Goal: Transaction & Acquisition: Purchase product/service

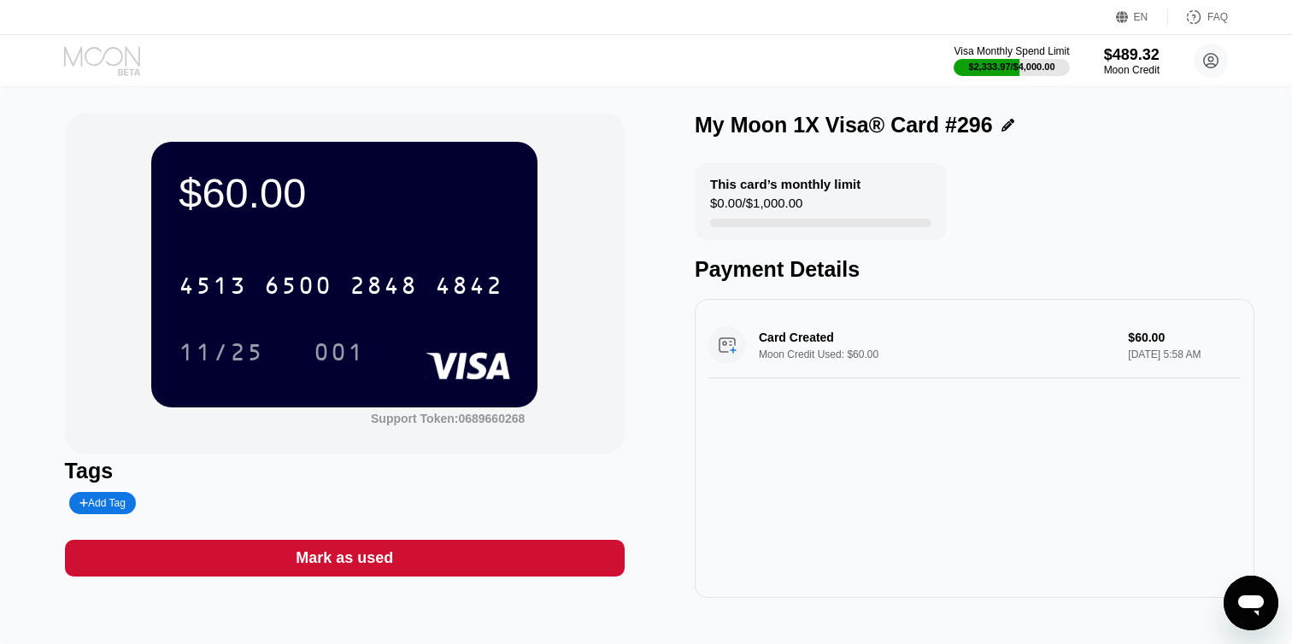
click at [97, 55] on icon at bounding box center [103, 61] width 79 height 30
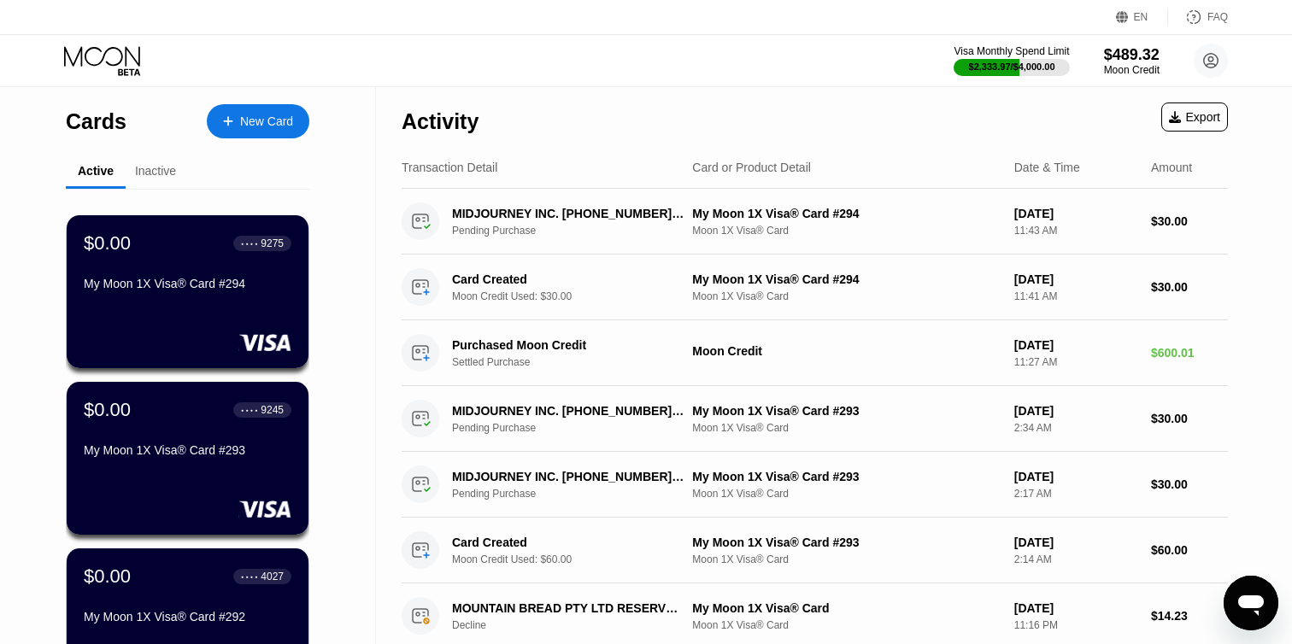
click at [233, 120] on div at bounding box center [236, 121] width 7 height 15
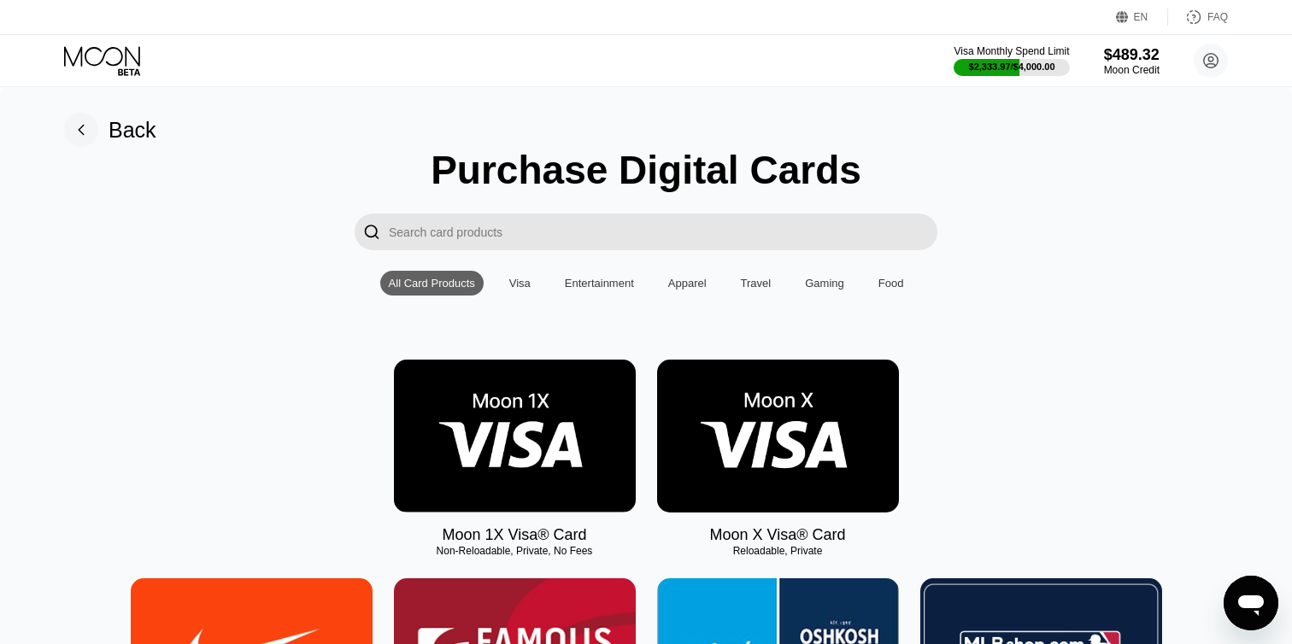
click at [555, 485] on img at bounding box center [515, 436] width 242 height 153
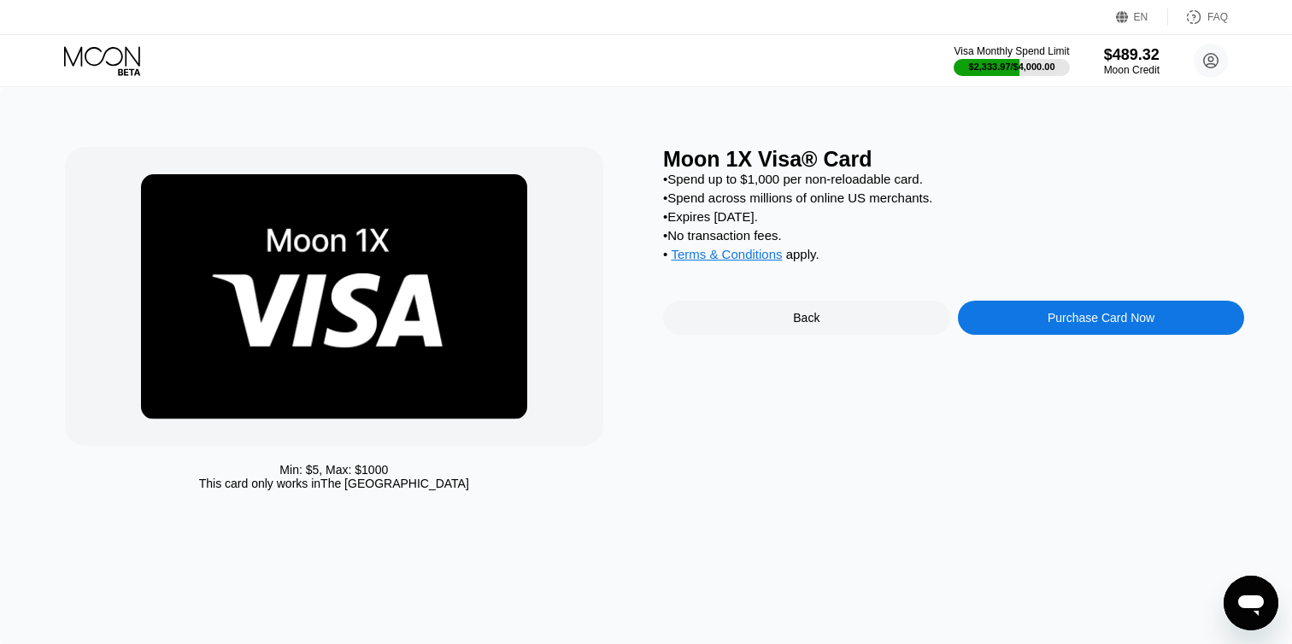
click at [1028, 317] on div "Purchase Card Now" at bounding box center [1101, 318] width 287 height 34
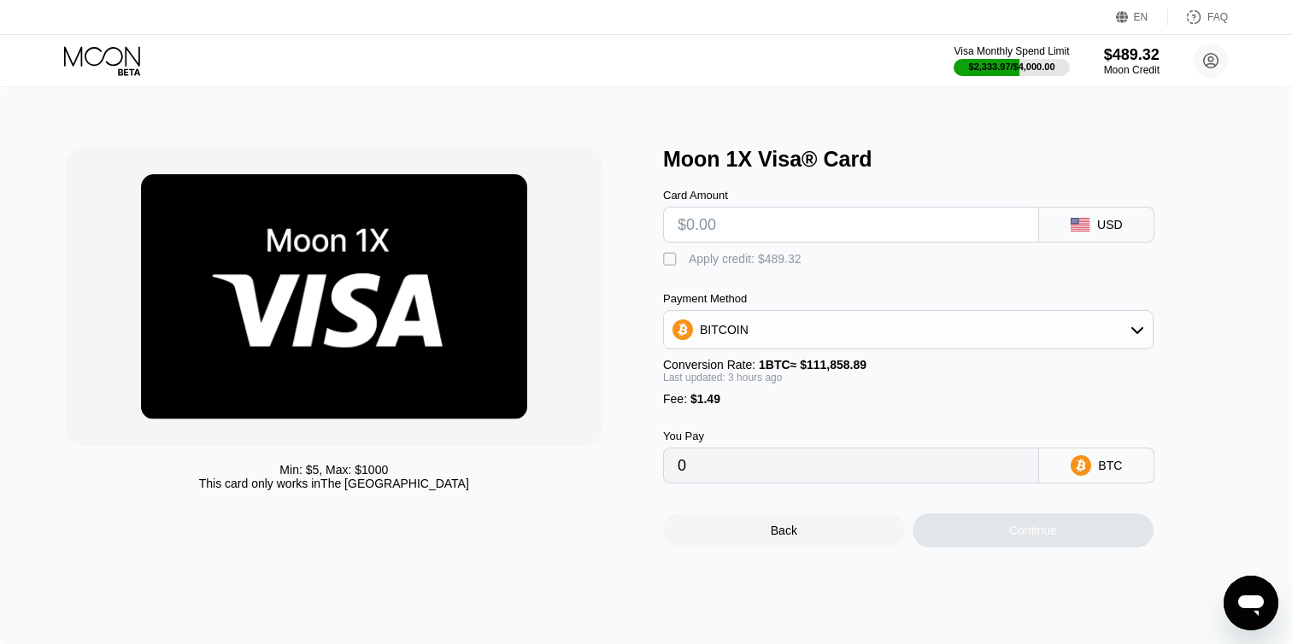
click at [705, 219] on input "text" at bounding box center [851, 225] width 347 height 34
type input "$1"
type input "0.00002231"
type input "$15"
type input "0.00014772"
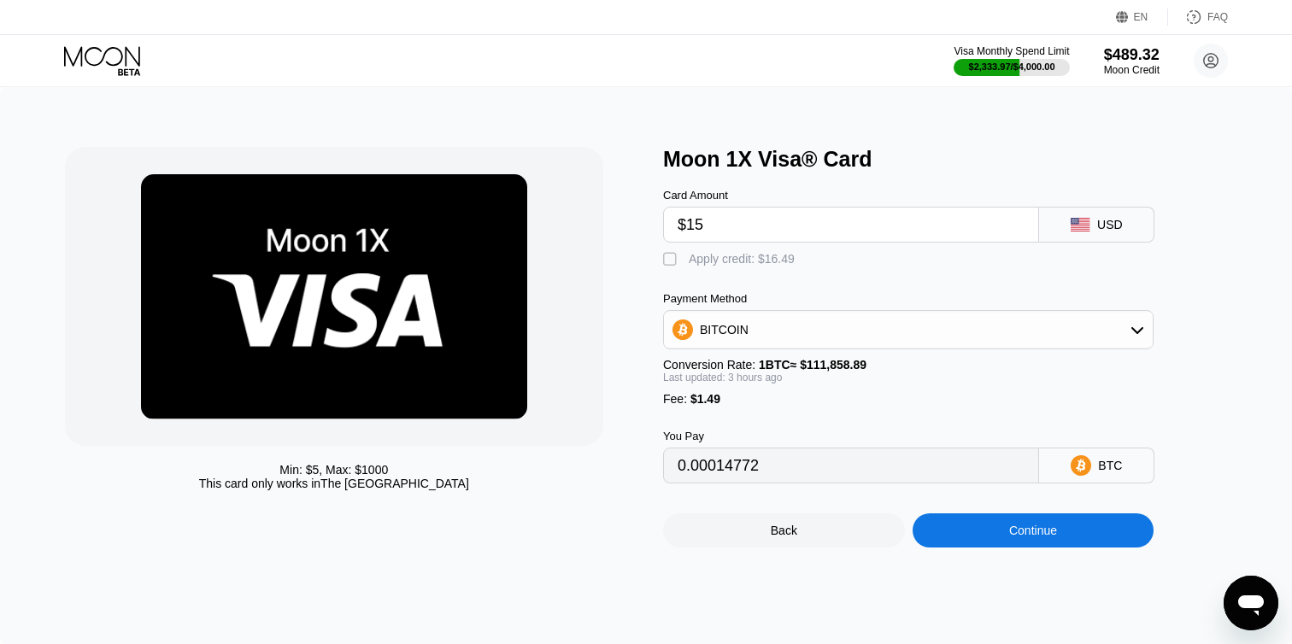
type input "$158"
type input "0.00142871"
type input "$158"
click at [672, 263] on div "" at bounding box center [671, 259] width 17 height 17
type input "0"
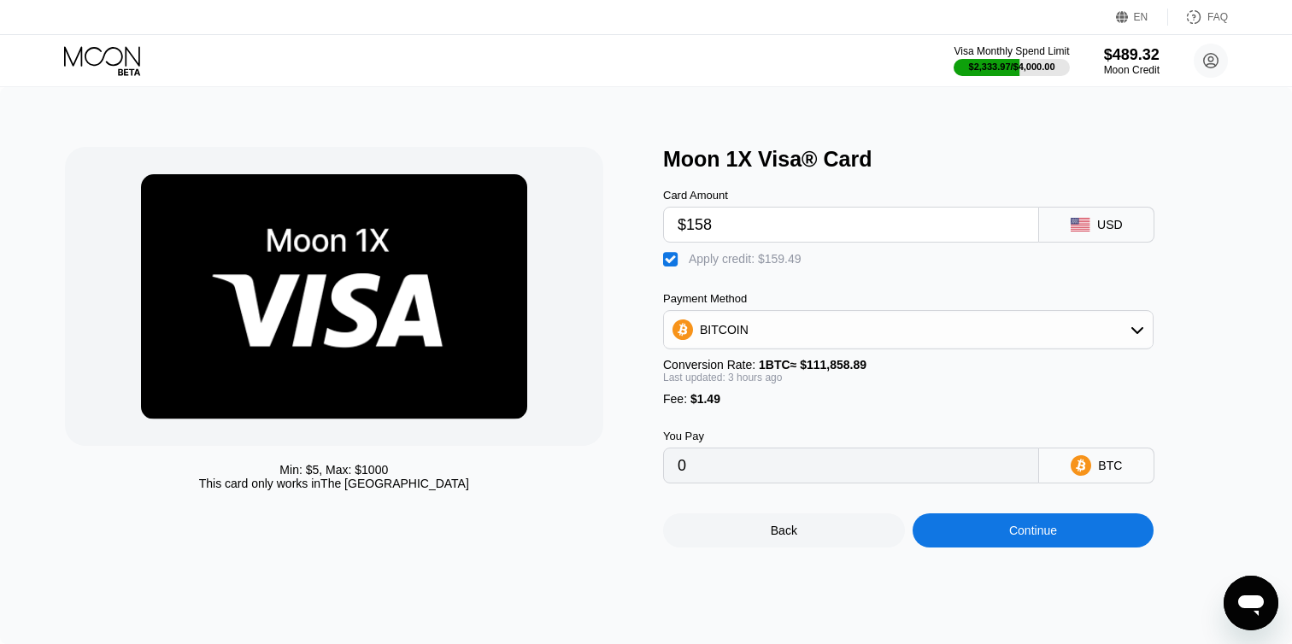
click at [1013, 536] on div "Continue" at bounding box center [1033, 531] width 48 height 14
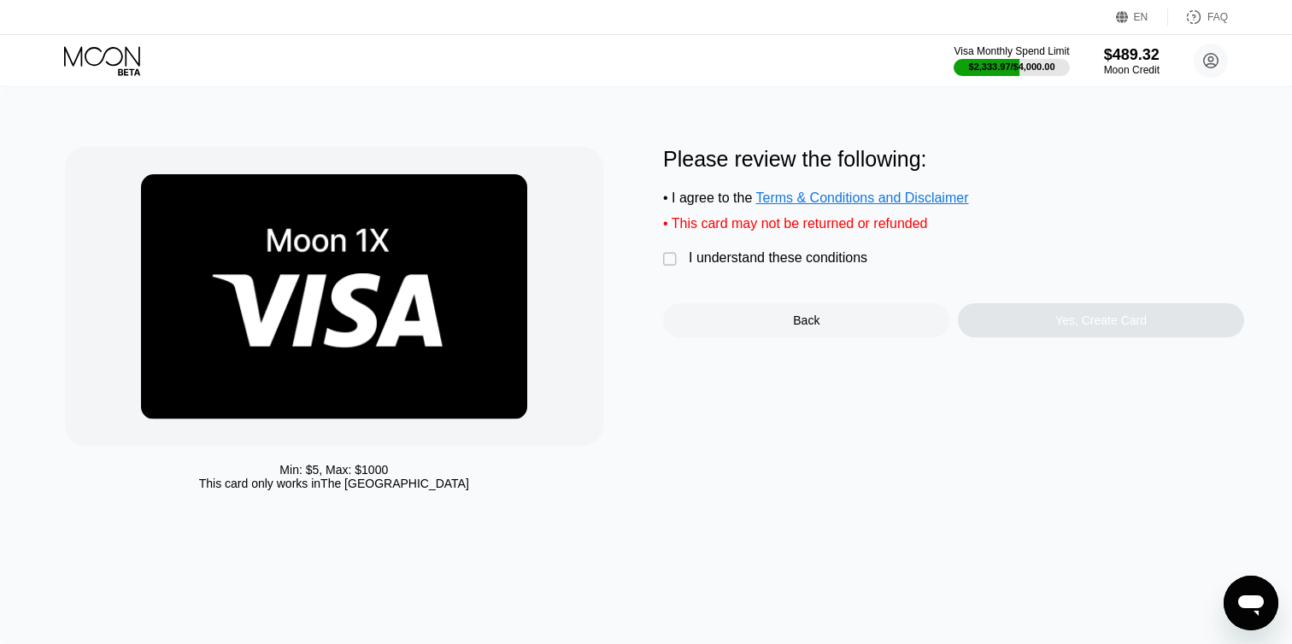
click at [723, 255] on div "I understand these conditions" at bounding box center [778, 257] width 179 height 15
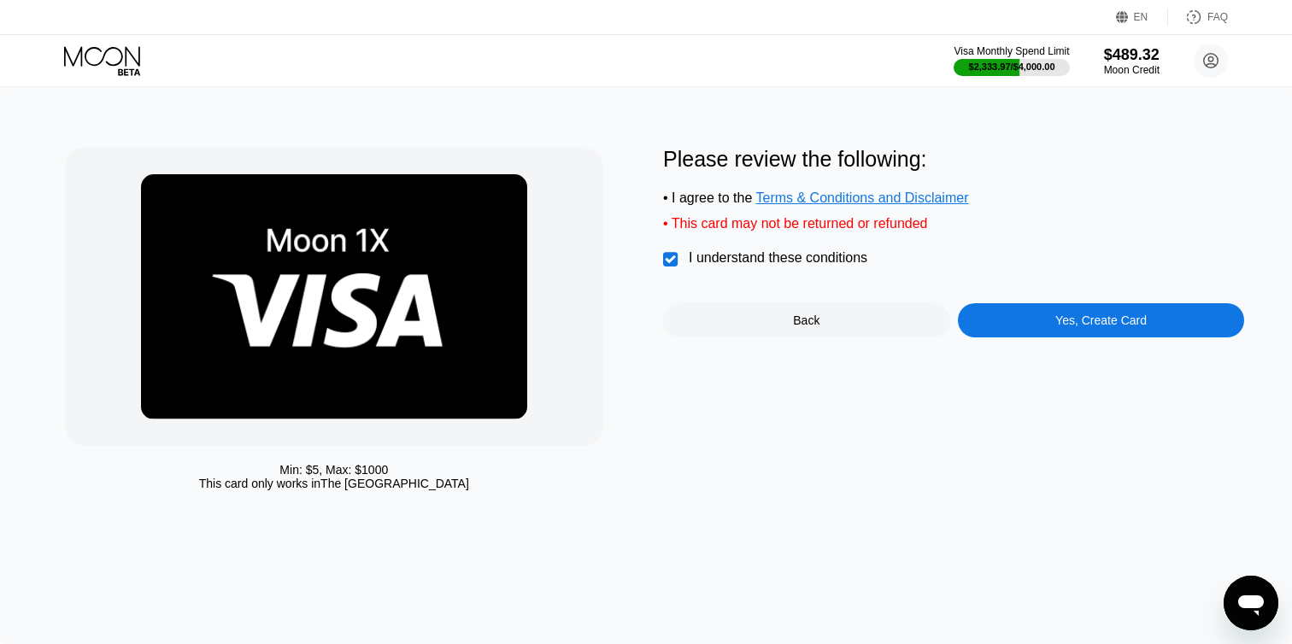
click at [991, 331] on div "Yes, Create Card" at bounding box center [1101, 320] width 287 height 34
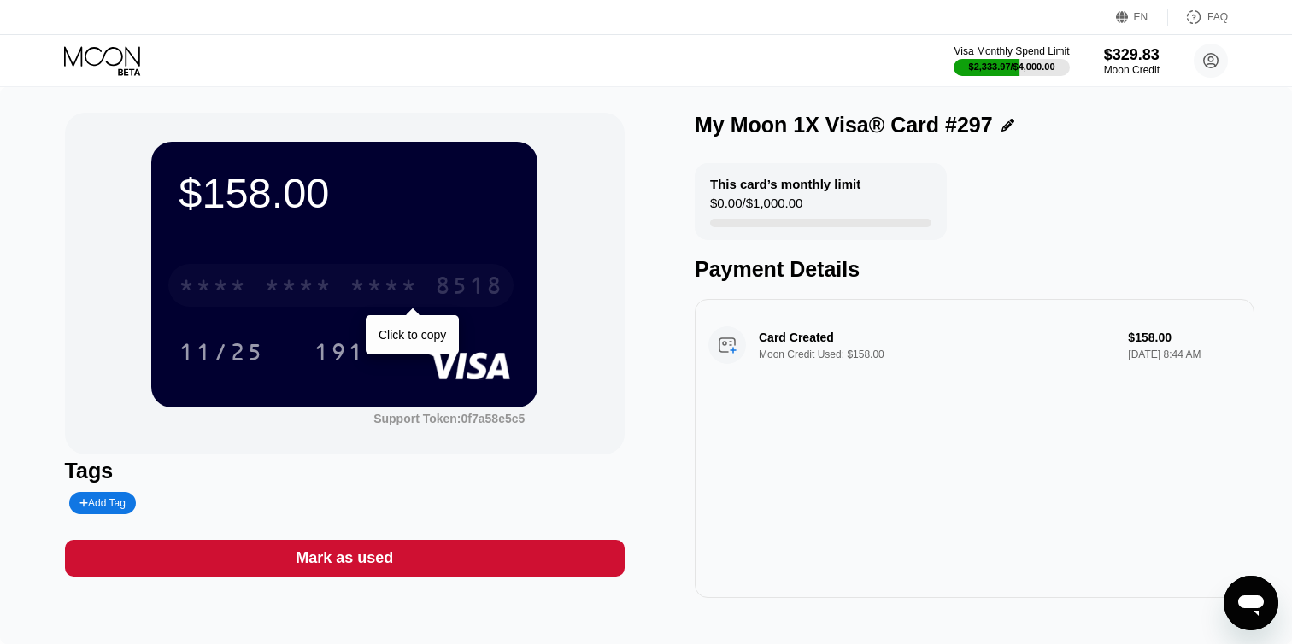
click at [453, 281] on div "8518" at bounding box center [469, 287] width 68 height 27
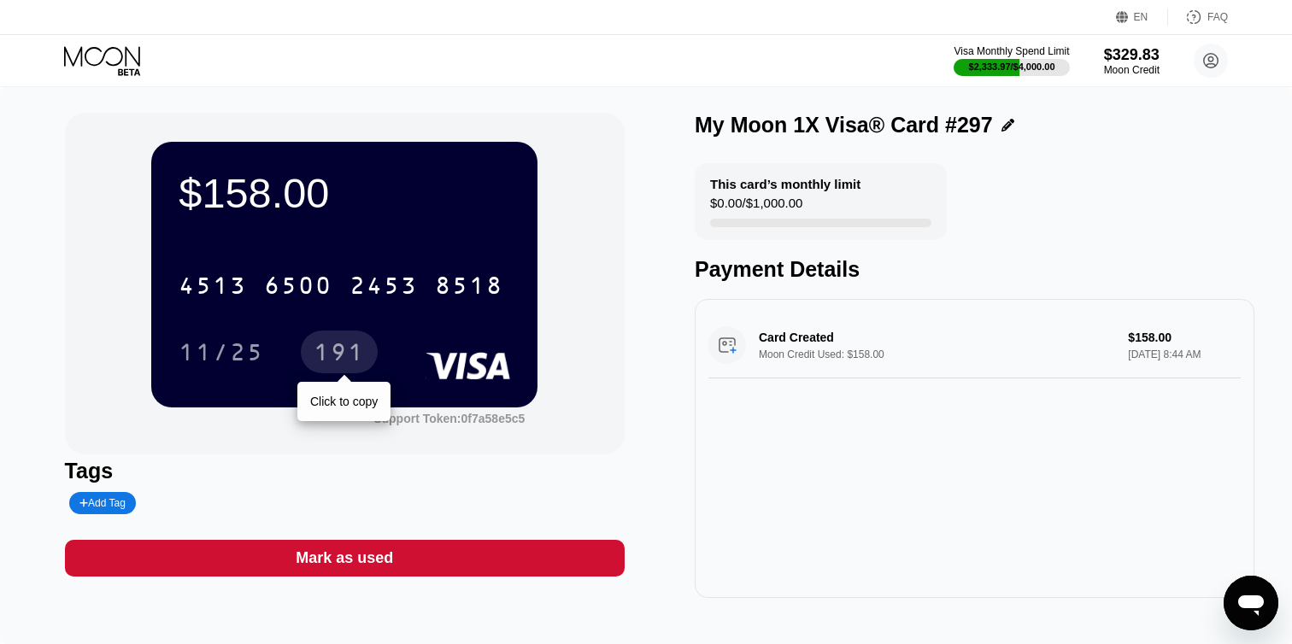
click at [347, 353] on div "191" at bounding box center [339, 354] width 51 height 27
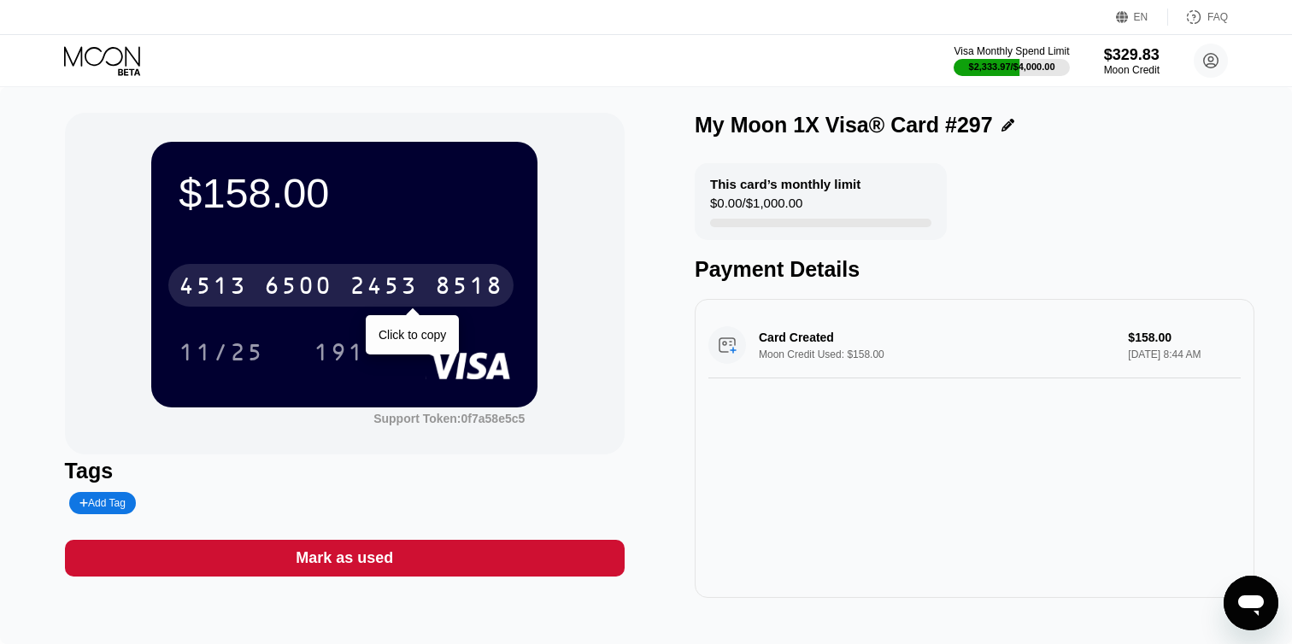
click at [474, 293] on div "8518" at bounding box center [469, 287] width 68 height 27
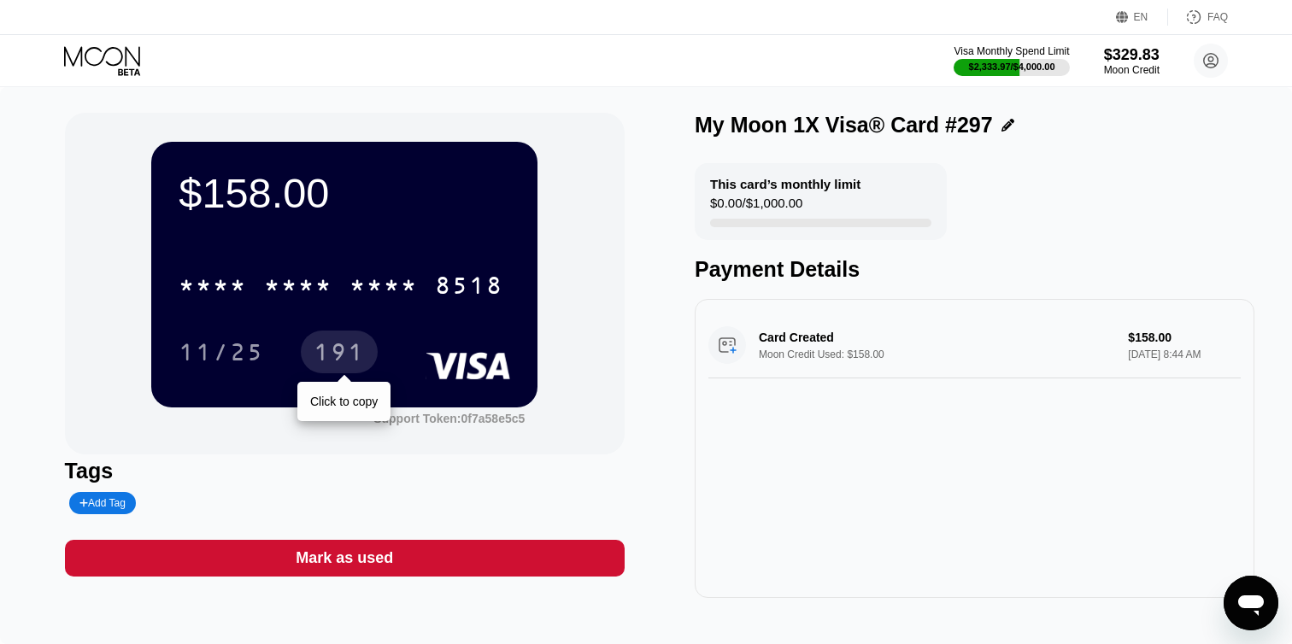
click at [332, 369] on div "191" at bounding box center [339, 352] width 77 height 43
click at [99, 50] on icon at bounding box center [103, 61] width 79 height 30
